Goal: Transaction & Acquisition: Purchase product/service

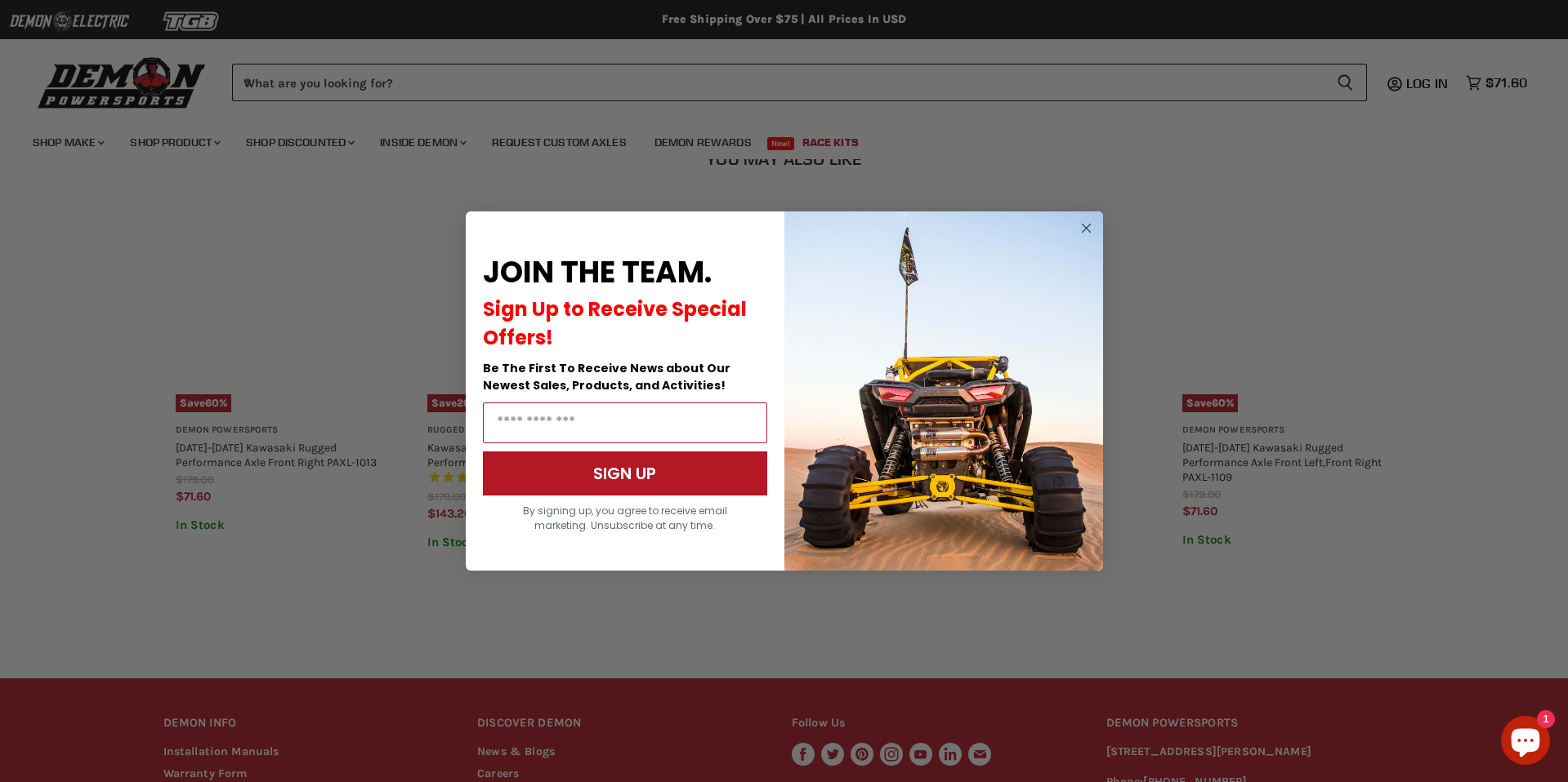
scroll to position [817, 0]
